Goal: Transaction & Acquisition: Purchase product/service

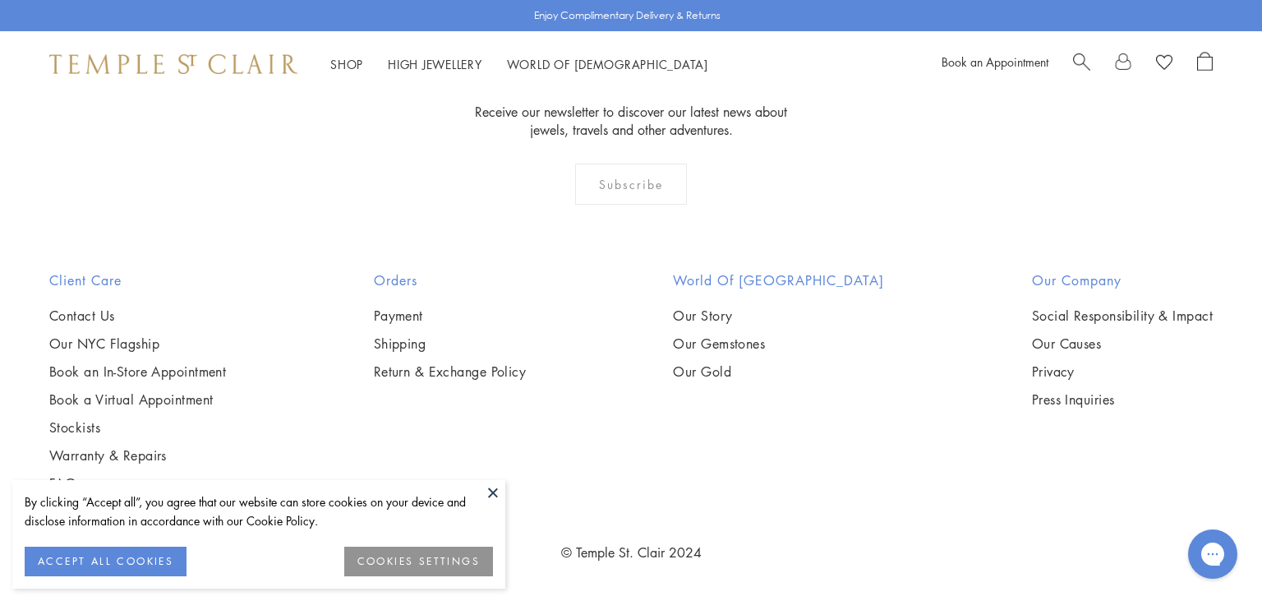
scroll to position [3060, 0]
click at [1078, 50] on div "Shop Shop Categories Amulets Pendants & Charms Lockets Chains & Leather Cords E…" at bounding box center [631, 64] width 1262 height 66
click at [1081, 68] on span "Search" at bounding box center [1081, 60] width 17 height 17
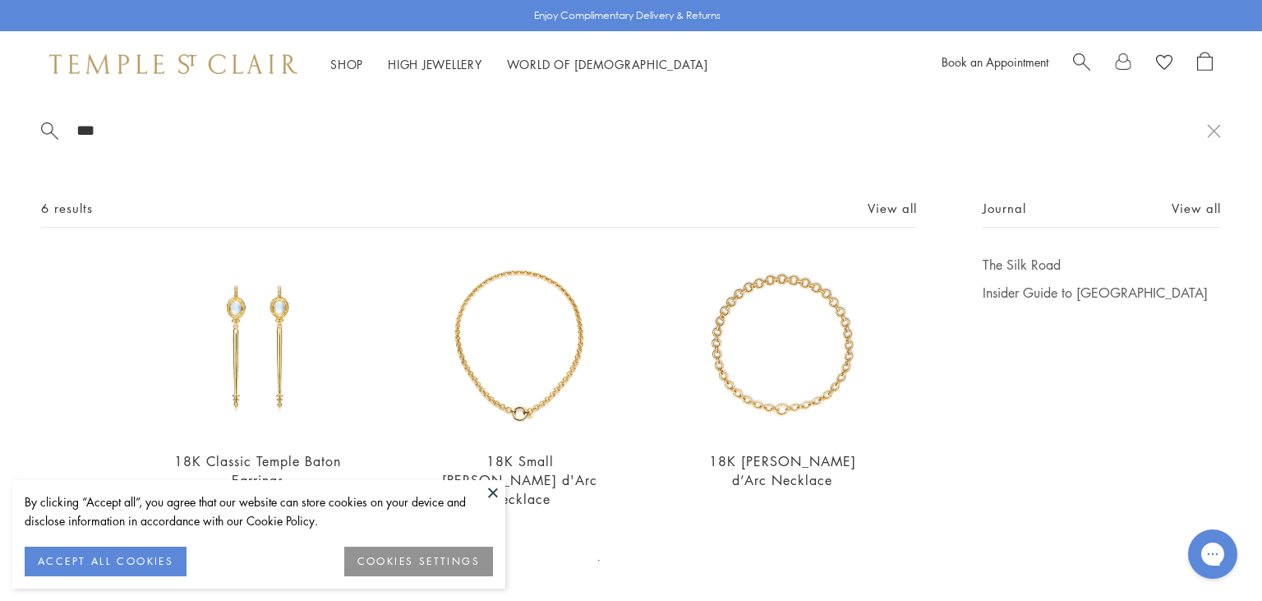
type input "***"
click at [487, 486] on button at bounding box center [493, 492] width 25 height 25
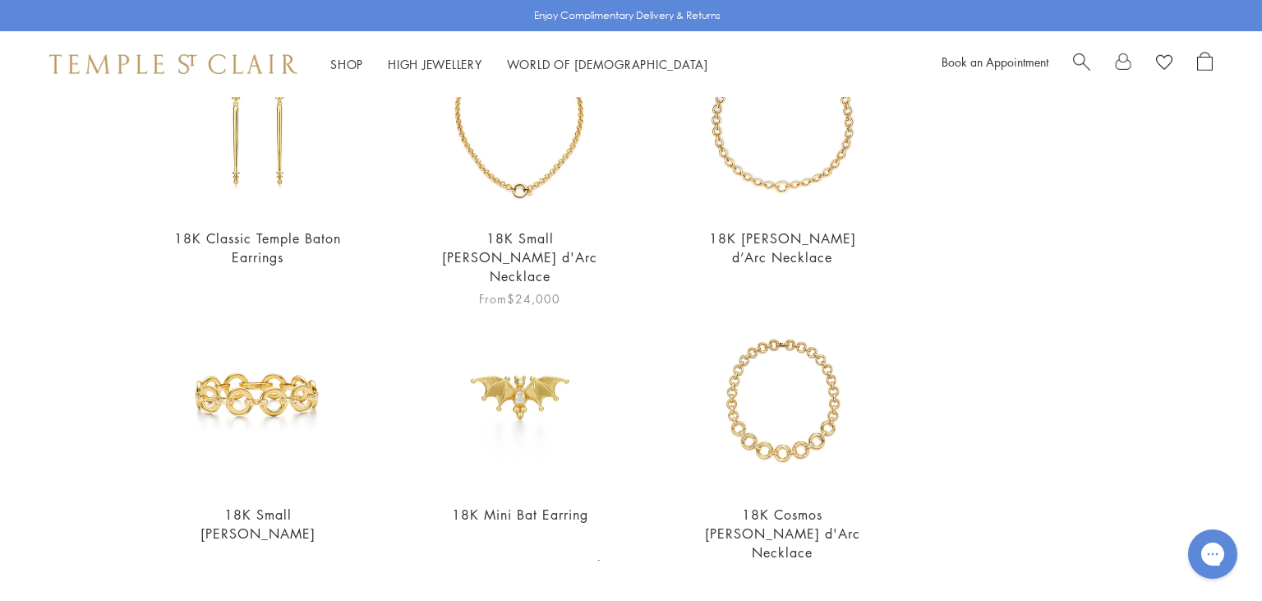
scroll to position [273, 0]
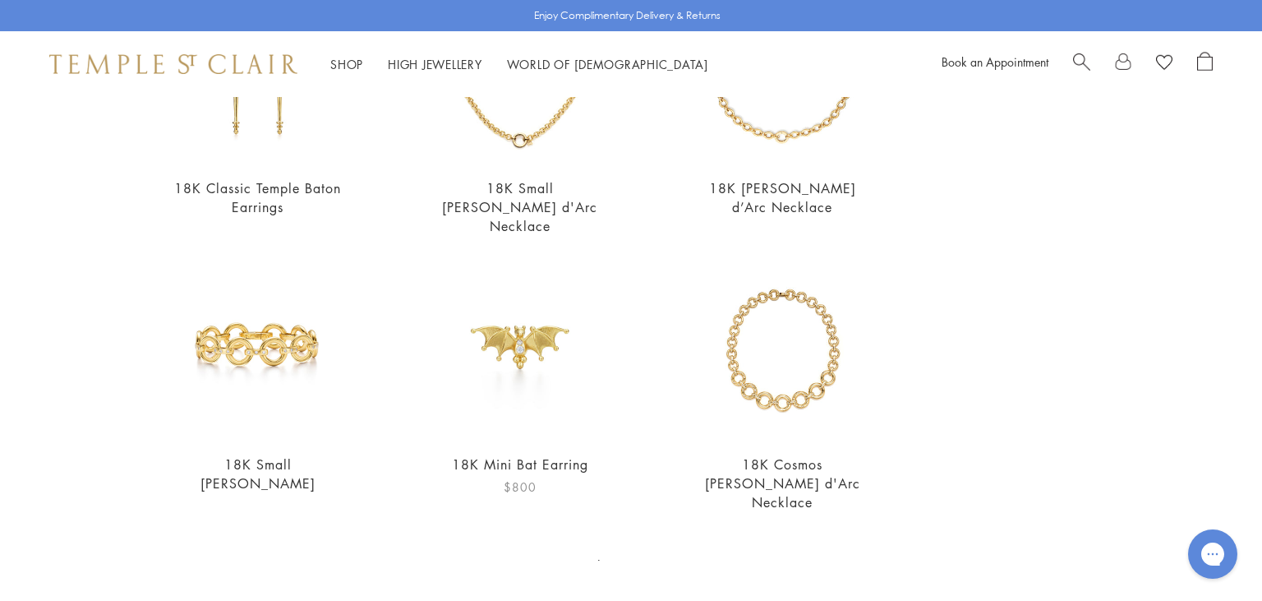
click at [511, 357] on img at bounding box center [520, 348] width 180 height 180
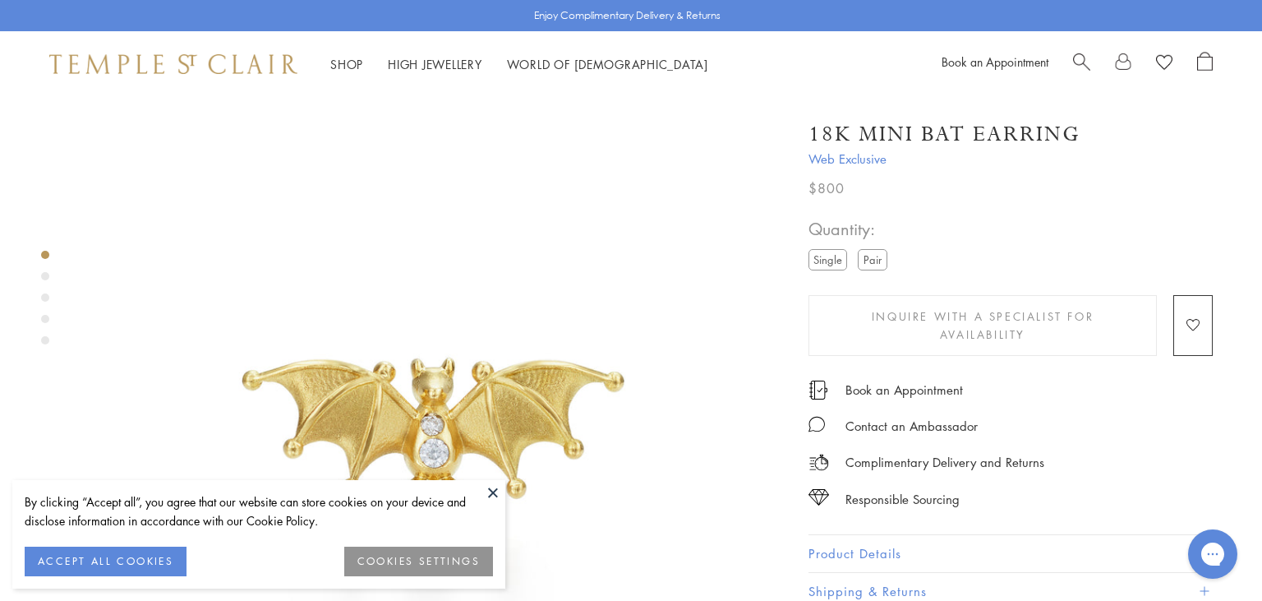
click at [493, 493] on button at bounding box center [493, 492] width 25 height 25
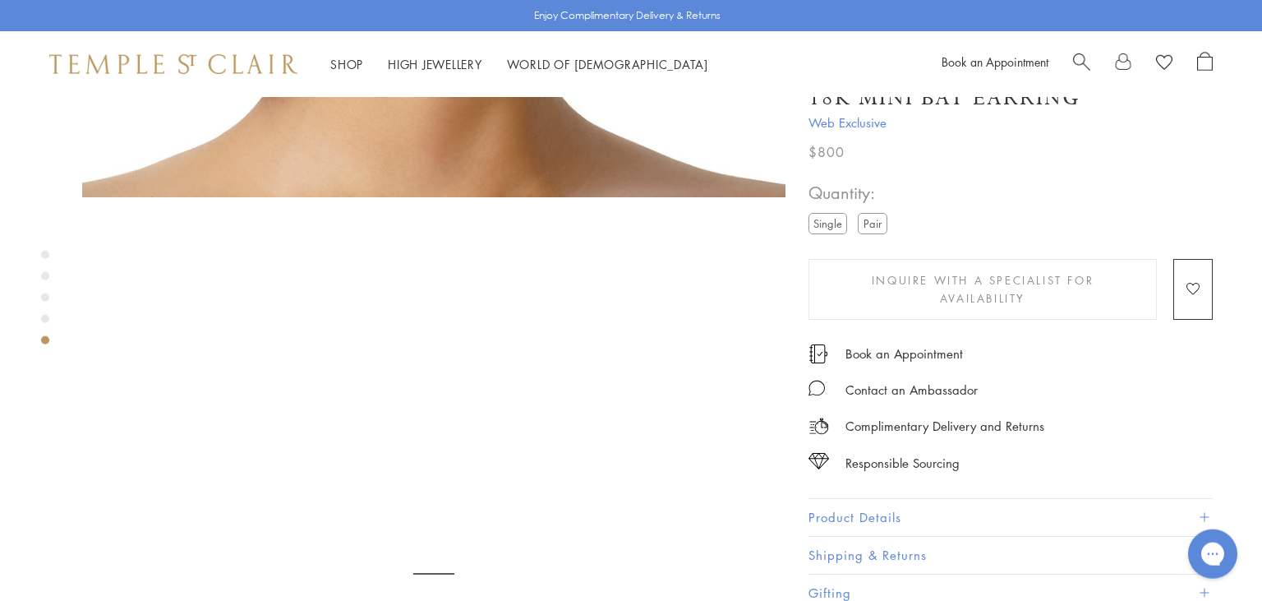
scroll to position [2790, 0]
